Goal: Task Accomplishment & Management: Use online tool/utility

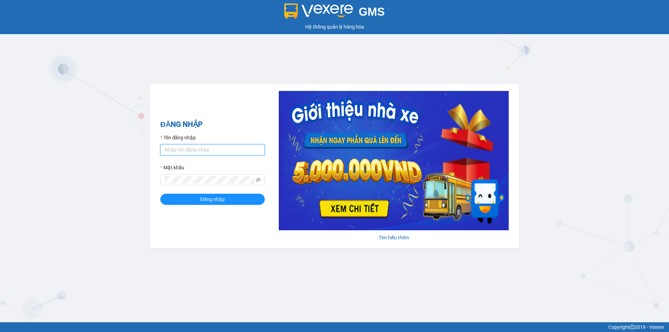
drag, startPoint x: 218, startPoint y: 149, endPoint x: 216, endPoint y: 154, distance: 5.8
click at [218, 149] on input "Tên đăng nhập" at bounding box center [212, 149] width 104 height 11
type input "minhvu.namhailimo"
click at [160, 194] on button "Đăng nhập" at bounding box center [212, 199] width 104 height 11
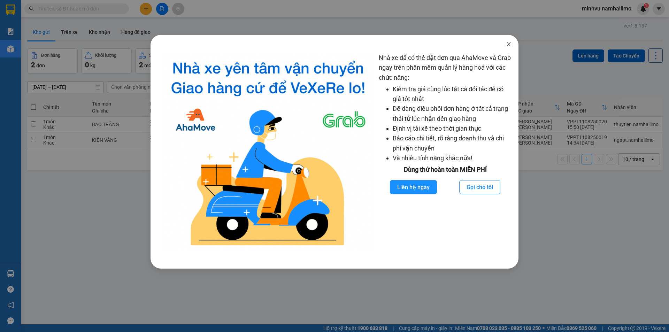
drag, startPoint x: 504, startPoint y: 41, endPoint x: 436, endPoint y: 46, distance: 68.0
click at [502, 42] on span "Close" at bounding box center [508, 44] width 19 height 19
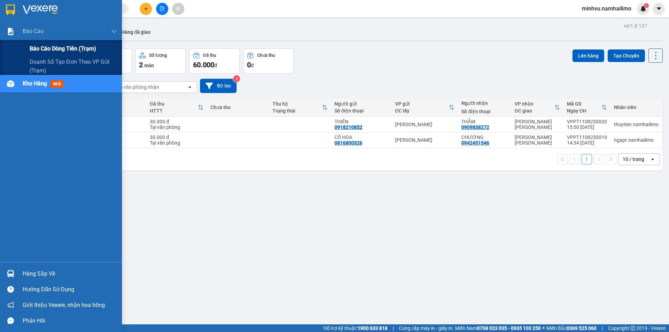
click at [50, 48] on span "Báo cáo dòng tiền (trạm)" at bounding box center [63, 48] width 67 height 9
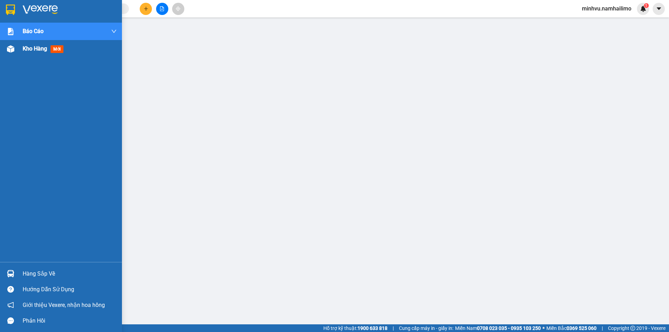
click at [24, 48] on span "Kho hàng" at bounding box center [35, 48] width 24 height 7
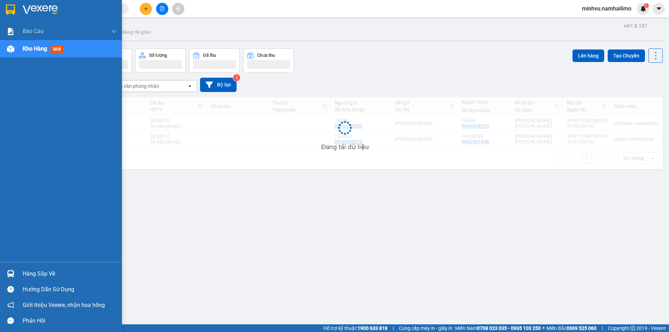
click at [24, 48] on span "Kho hàng" at bounding box center [35, 48] width 24 height 7
